Goal: Information Seeking & Learning: Learn about a topic

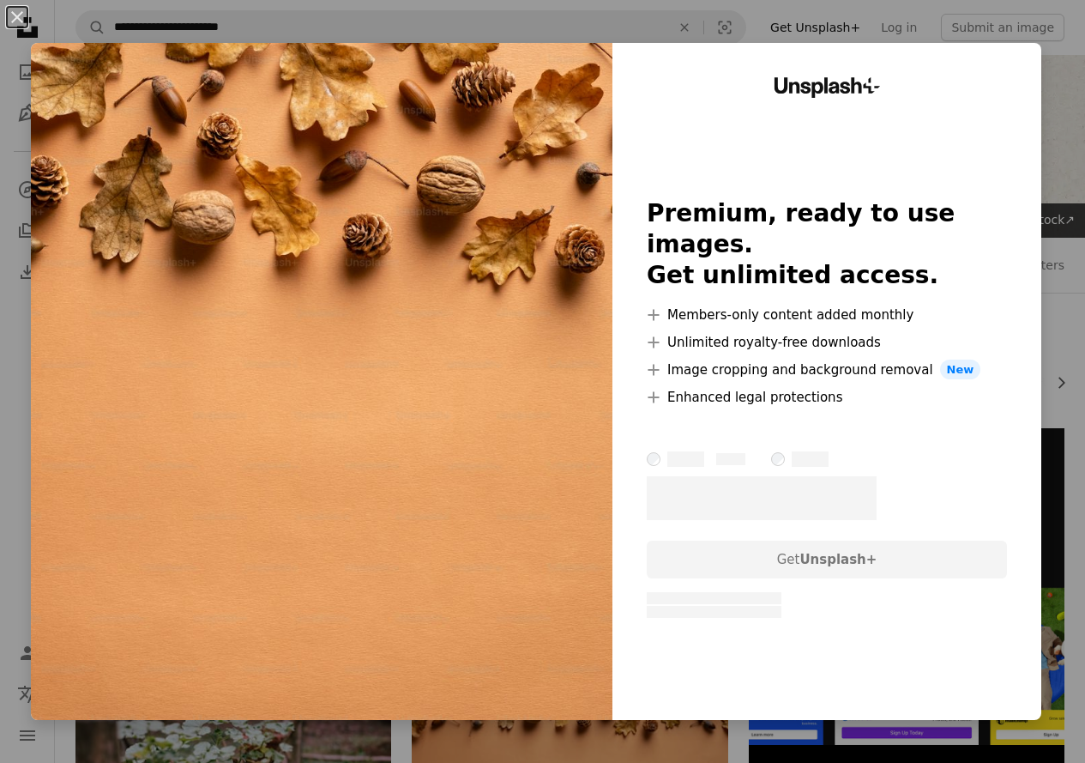
scroll to position [172, 0]
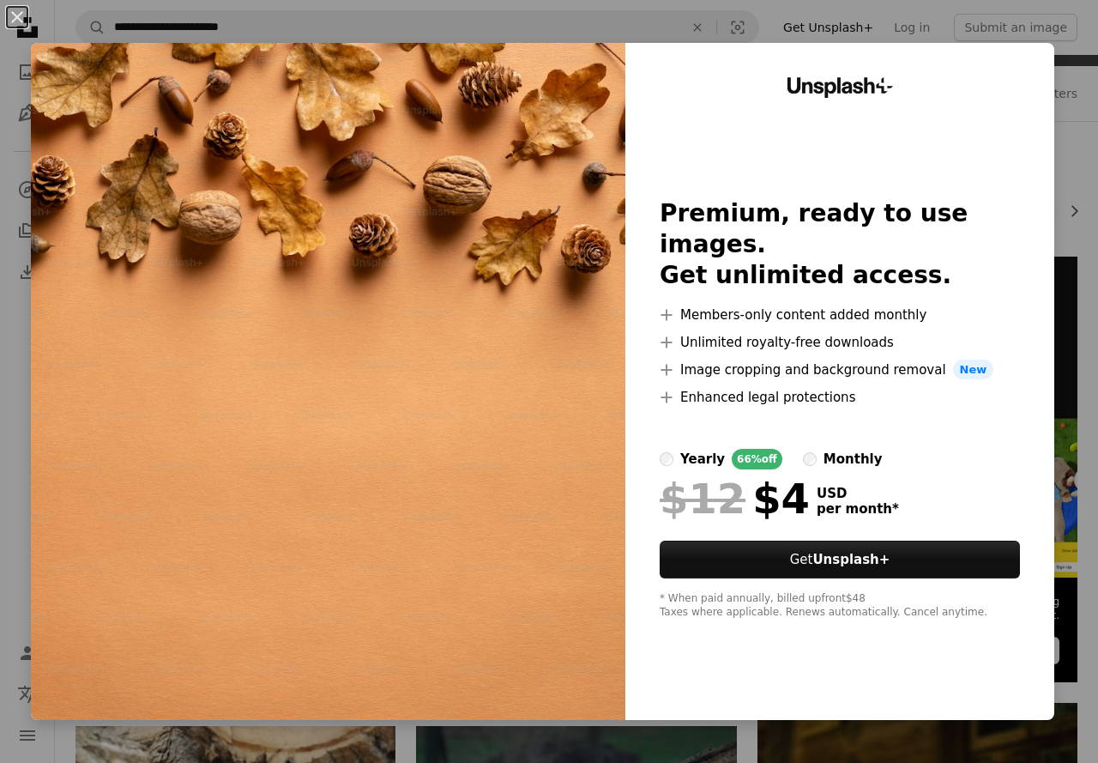
click at [1048, 125] on div "An X shape Unsplash+ Premium, ready to use images. Get unlimited access. A plus…" at bounding box center [549, 381] width 1098 height 763
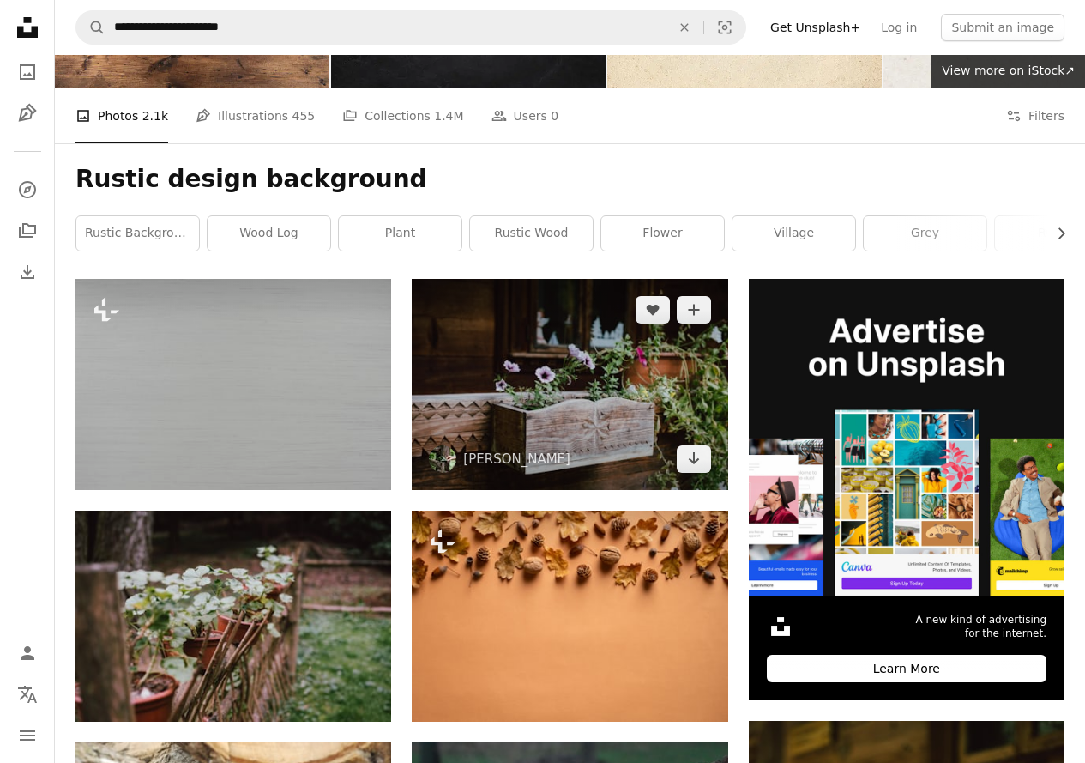
scroll to position [172, 0]
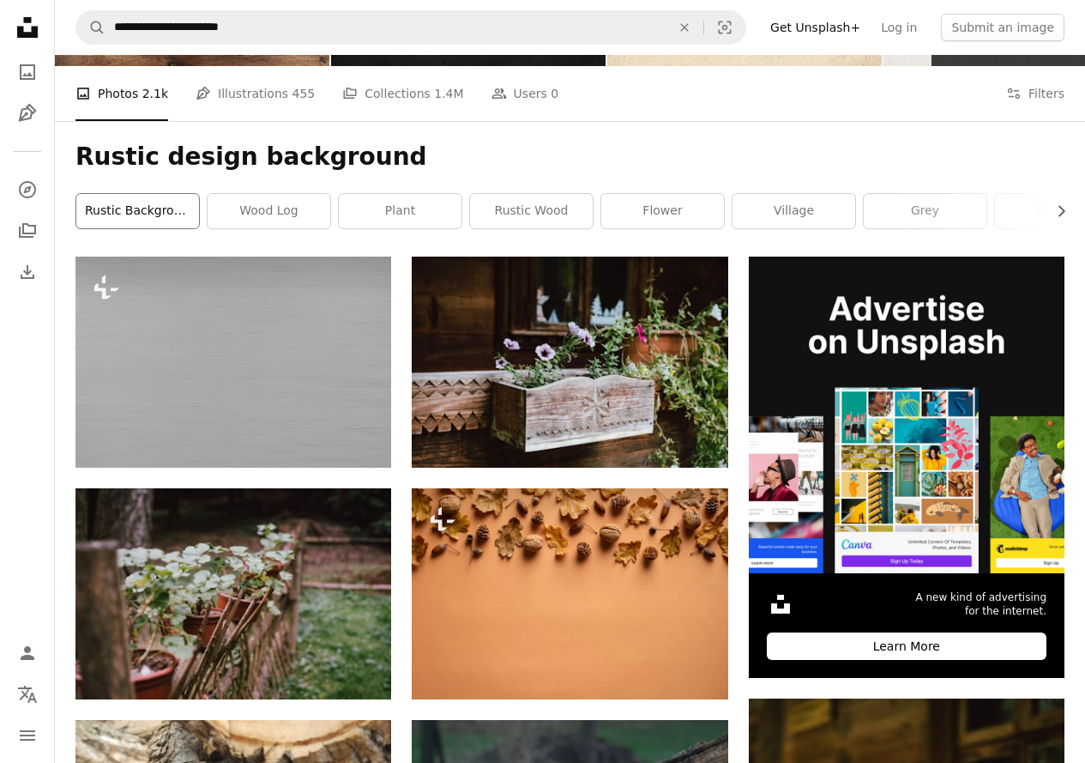
click at [152, 210] on link "rustic background" at bounding box center [137, 211] width 123 height 34
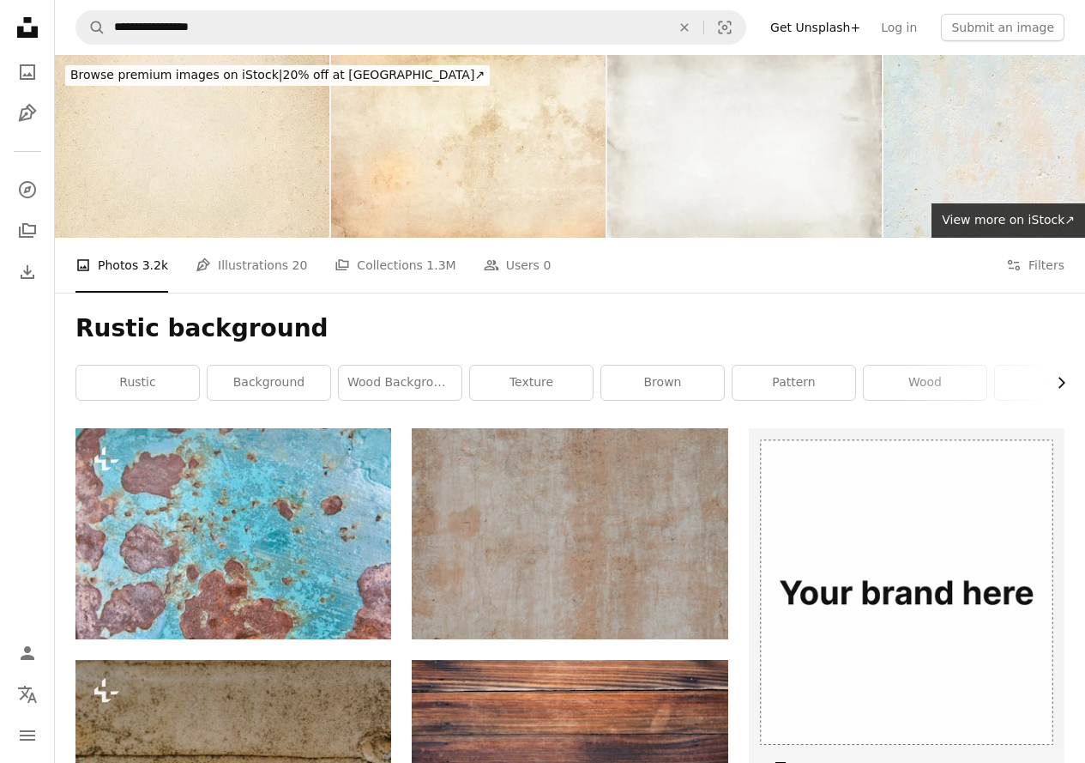
click at [1060, 385] on icon "Chevron right" at bounding box center [1061, 382] width 17 height 17
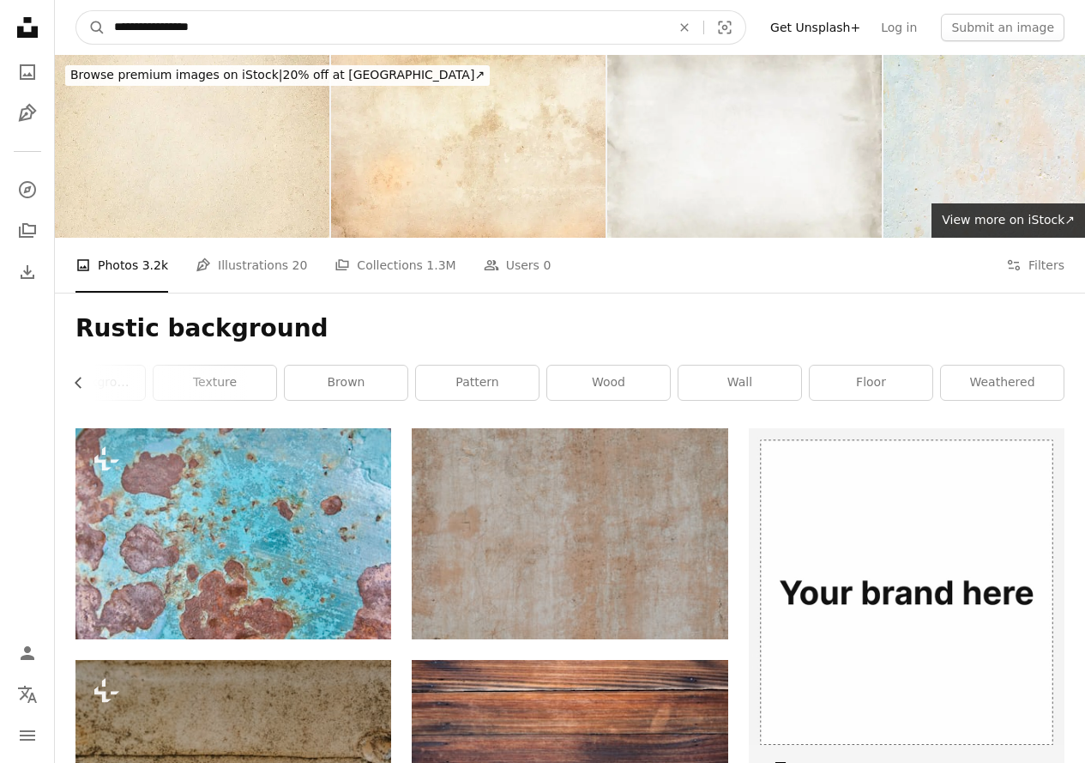
drag, startPoint x: 409, startPoint y: 33, endPoint x: 0, endPoint y: 33, distance: 409.2
type input "**********"
click button "A magnifying glass" at bounding box center [90, 27] width 29 height 33
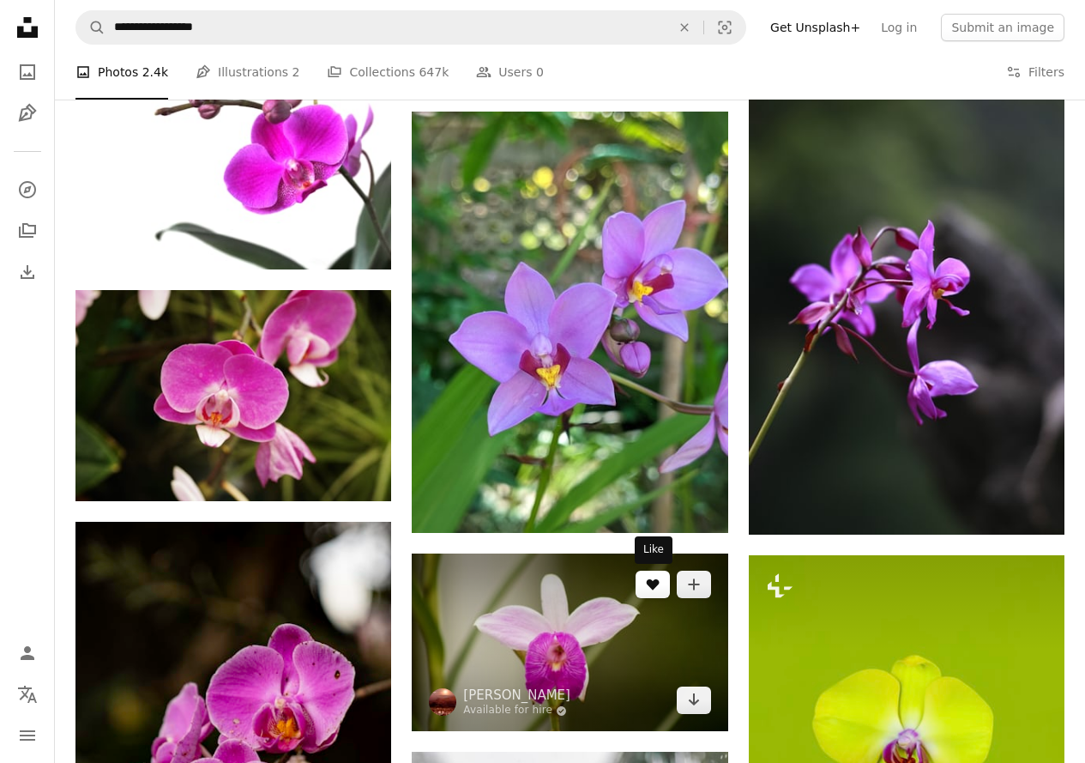
scroll to position [1287, 0]
